Goal: Navigation & Orientation: Find specific page/section

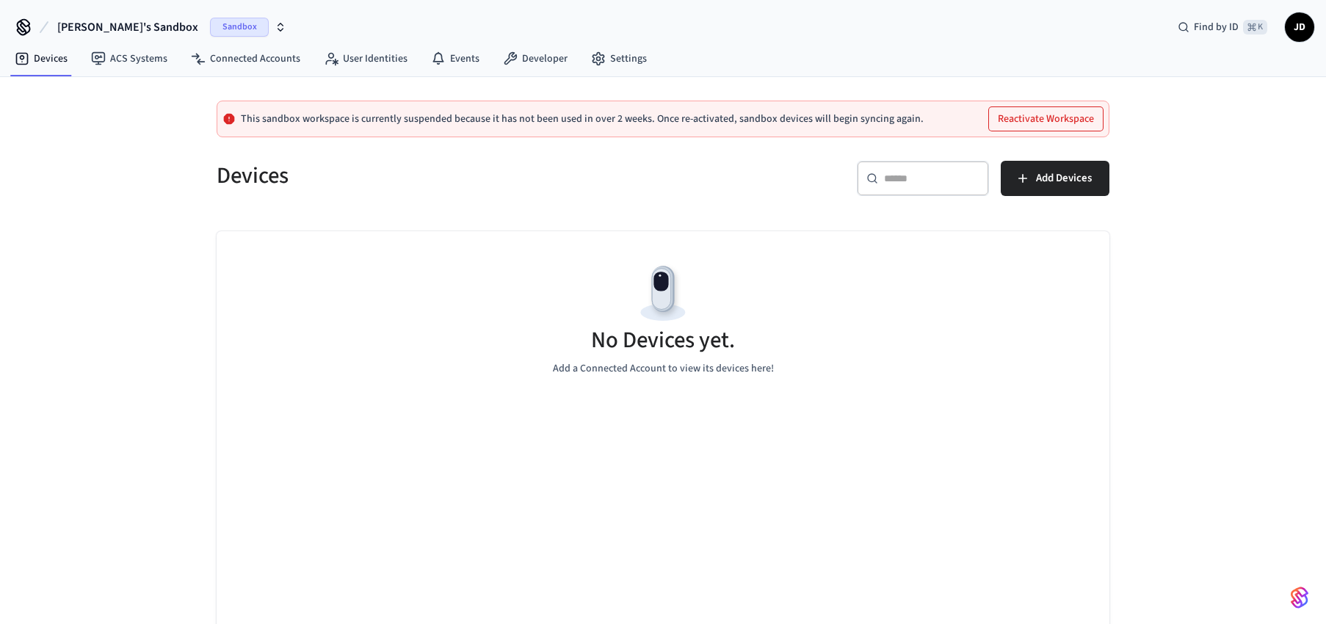
click at [275, 25] on icon "button" at bounding box center [281, 27] width 12 height 12
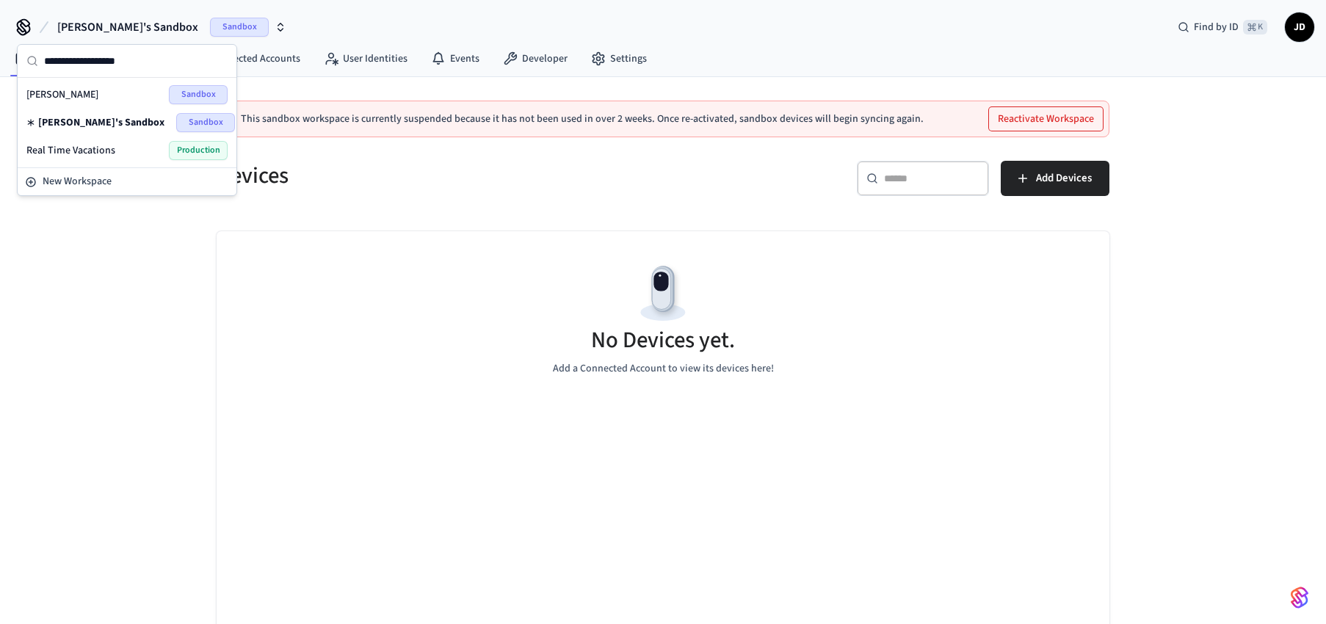
click at [176, 145] on span "Production" at bounding box center [198, 150] width 59 height 19
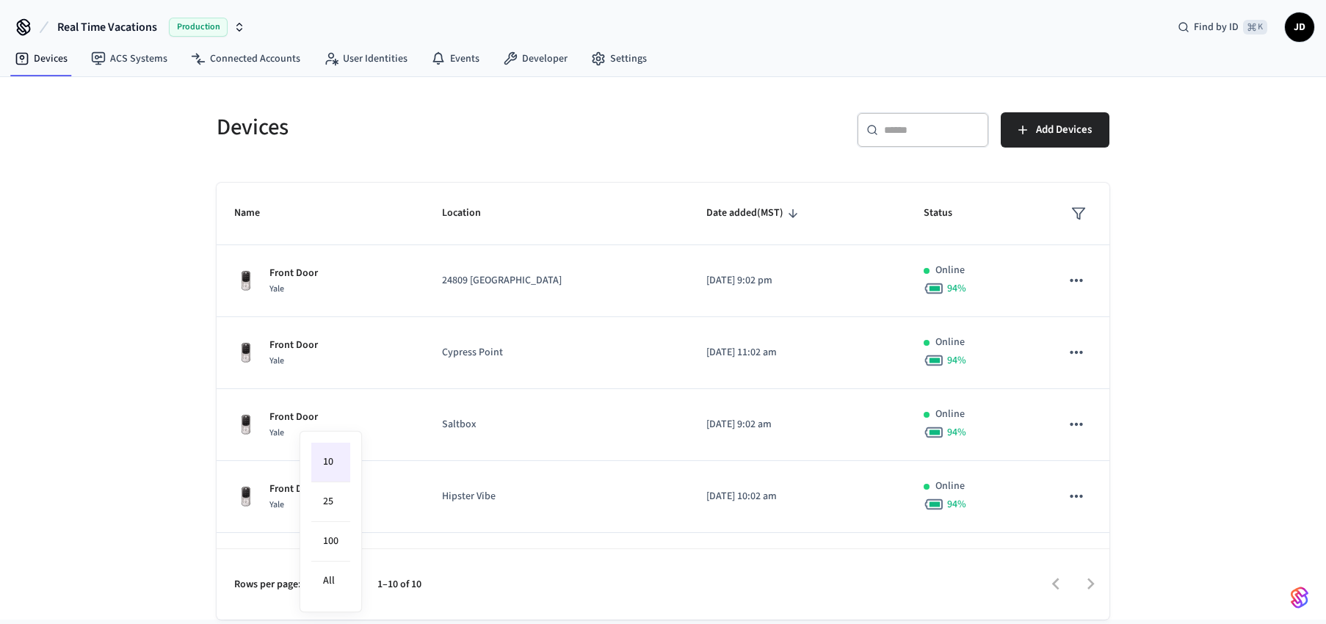
click at [336, 586] on body "Real Time Vacations Production Find by ID ⌘ K JD Devices ACS Systems Connected …" at bounding box center [663, 310] width 1326 height 620
click at [333, 542] on li "100" at bounding box center [330, 542] width 39 height 40
type input "***"
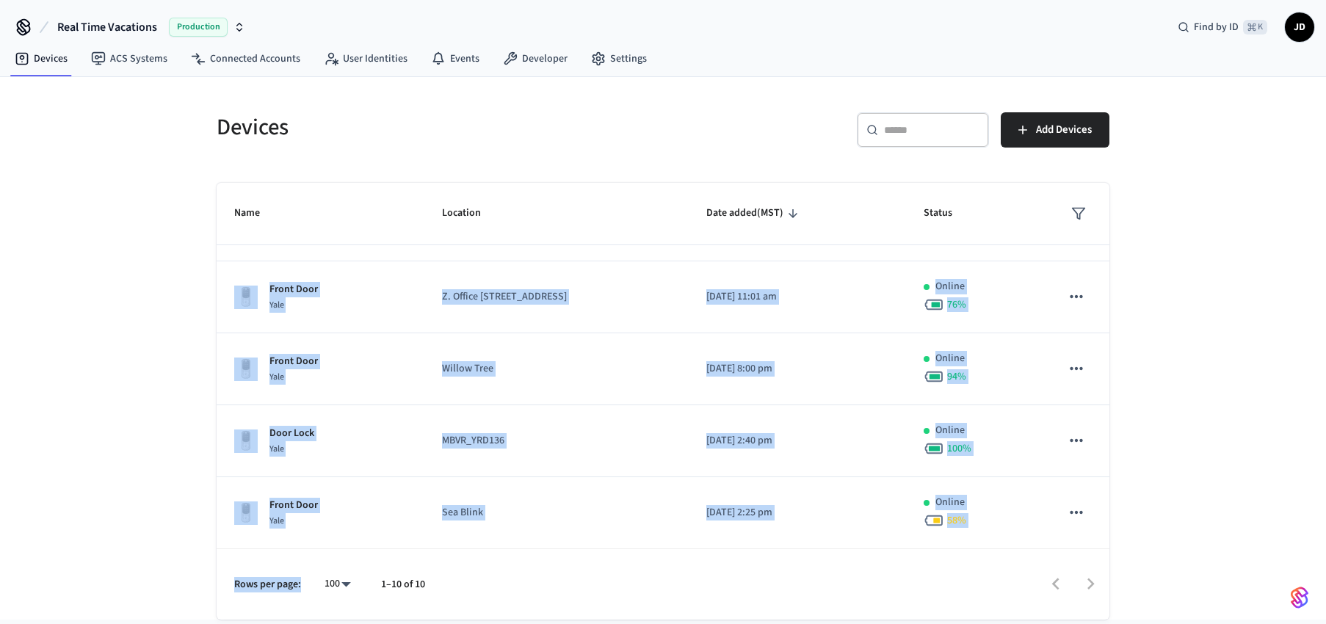
scroll to position [411, 0]
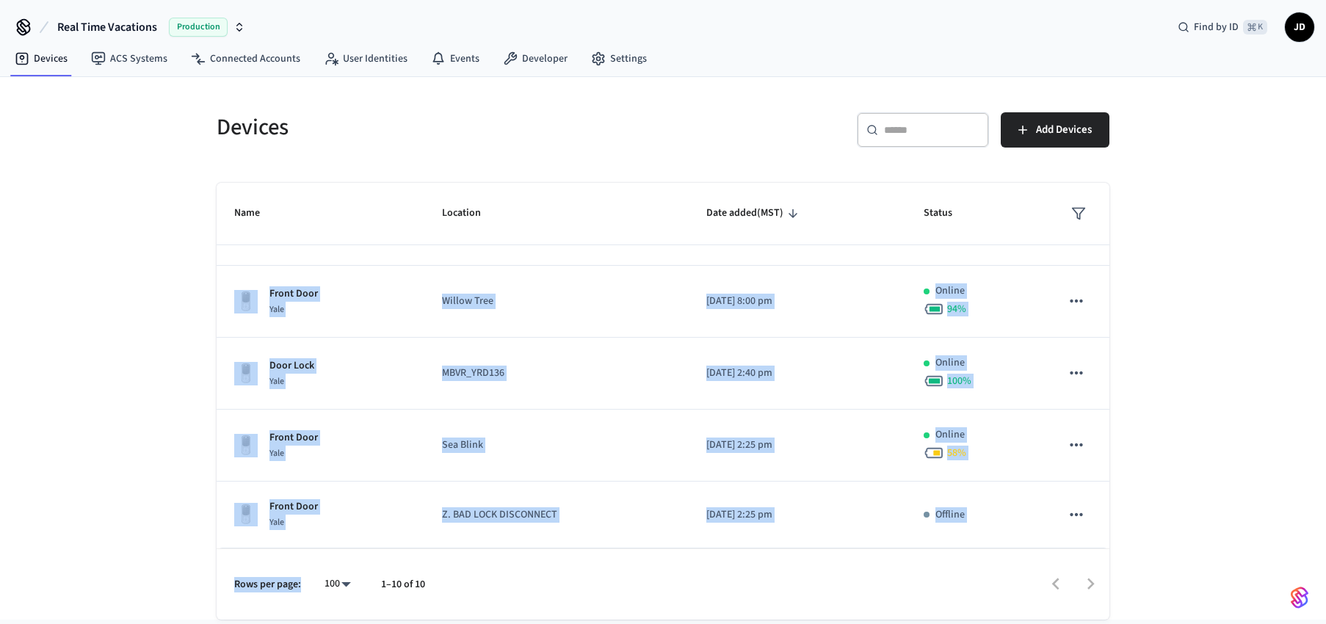
drag, startPoint x: 227, startPoint y: 260, endPoint x: 228, endPoint y: 667, distance: 407.4
click at [228, 620] on html "Real Time Vacations Production Find by ID ⌘ K JD Devices ACS Systems Connected …" at bounding box center [663, 310] width 1326 height 620
copy div "Front Door Yale 24809 Santa Fe [DATE] 9:02 pm Online 94 % Front Door Yale Cypre…"
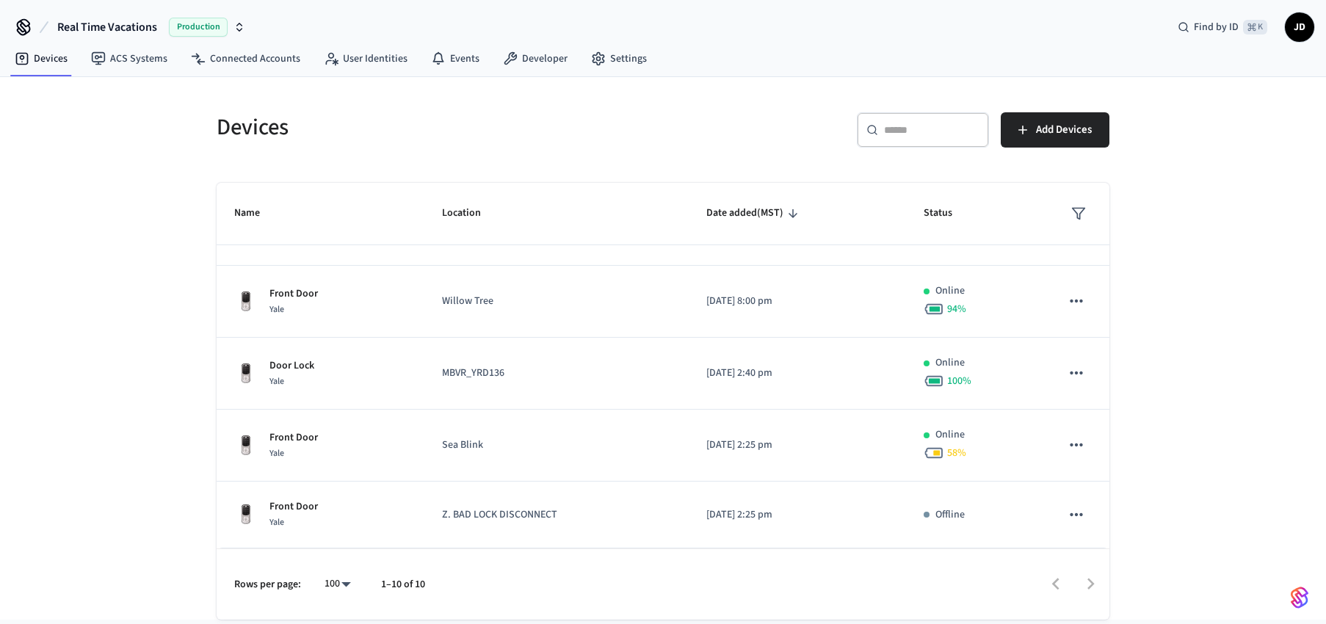
click at [86, 170] on div "Devices ​ ​ Add Devices Name Location Date added (MST) Status Front Door Yale 2…" at bounding box center [663, 348] width 1326 height 542
